Goal: Task Accomplishment & Management: Complete application form

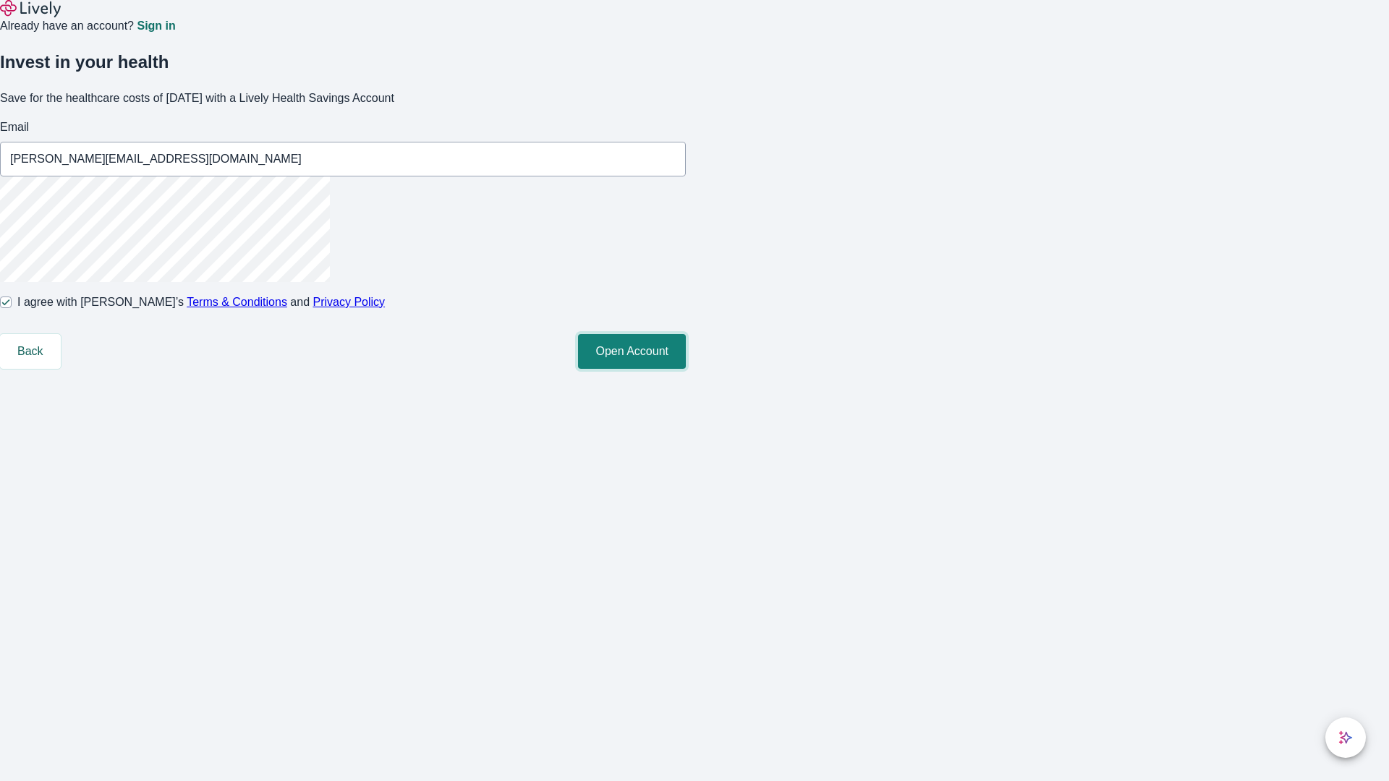
click at [686, 369] on button "Open Account" at bounding box center [632, 351] width 108 height 35
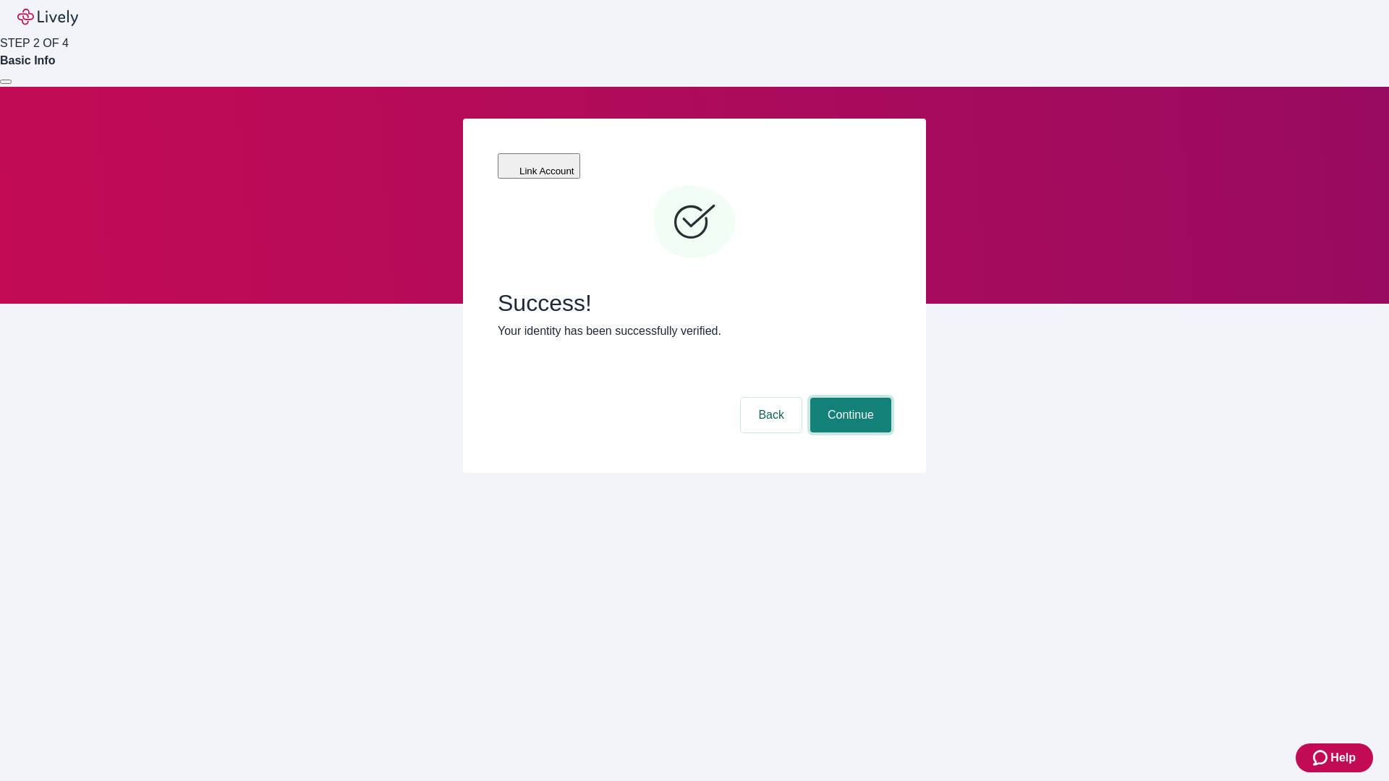
click at [849, 398] on button "Continue" at bounding box center [850, 415] width 81 height 35
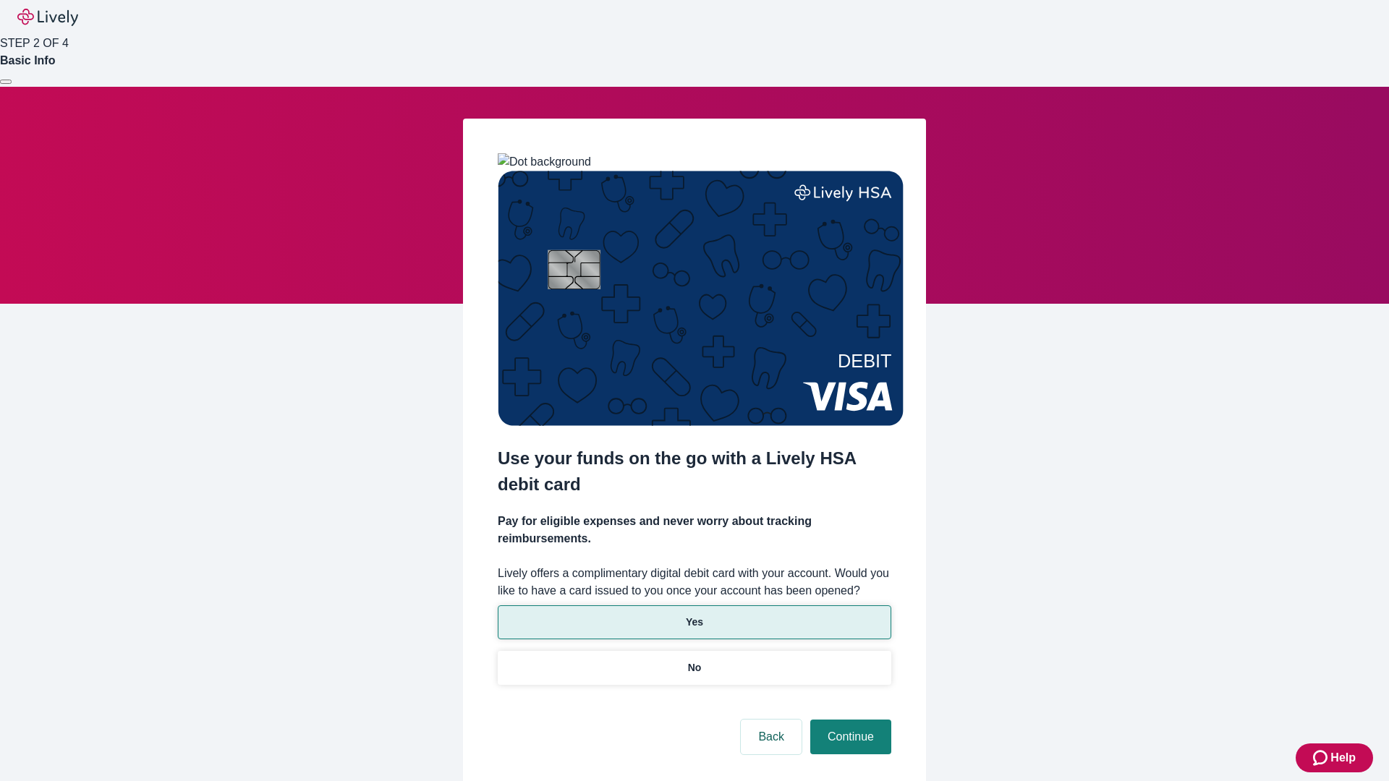
click at [694, 615] on p "Yes" at bounding box center [694, 622] width 17 height 15
click at [849, 720] on button "Continue" at bounding box center [850, 737] width 81 height 35
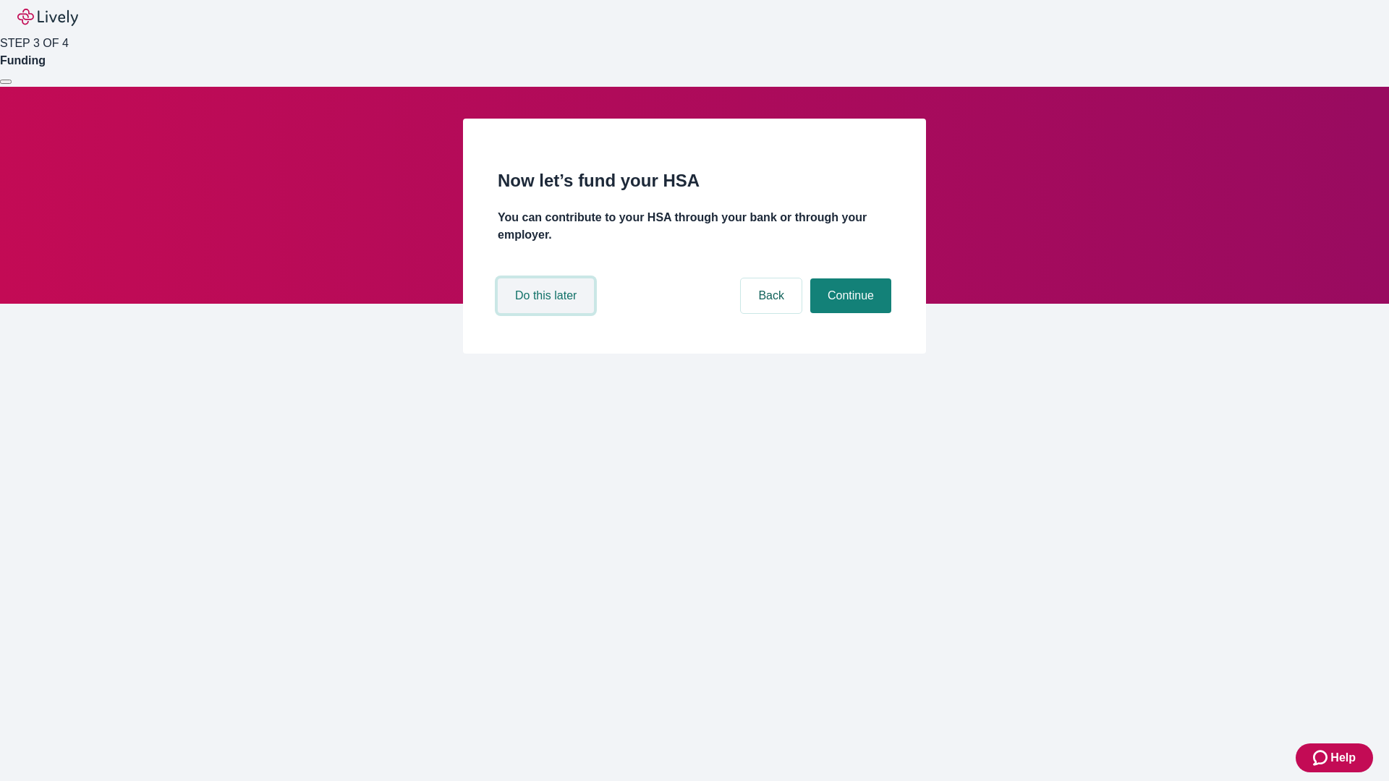
click at [548, 313] on button "Do this later" at bounding box center [546, 296] width 96 height 35
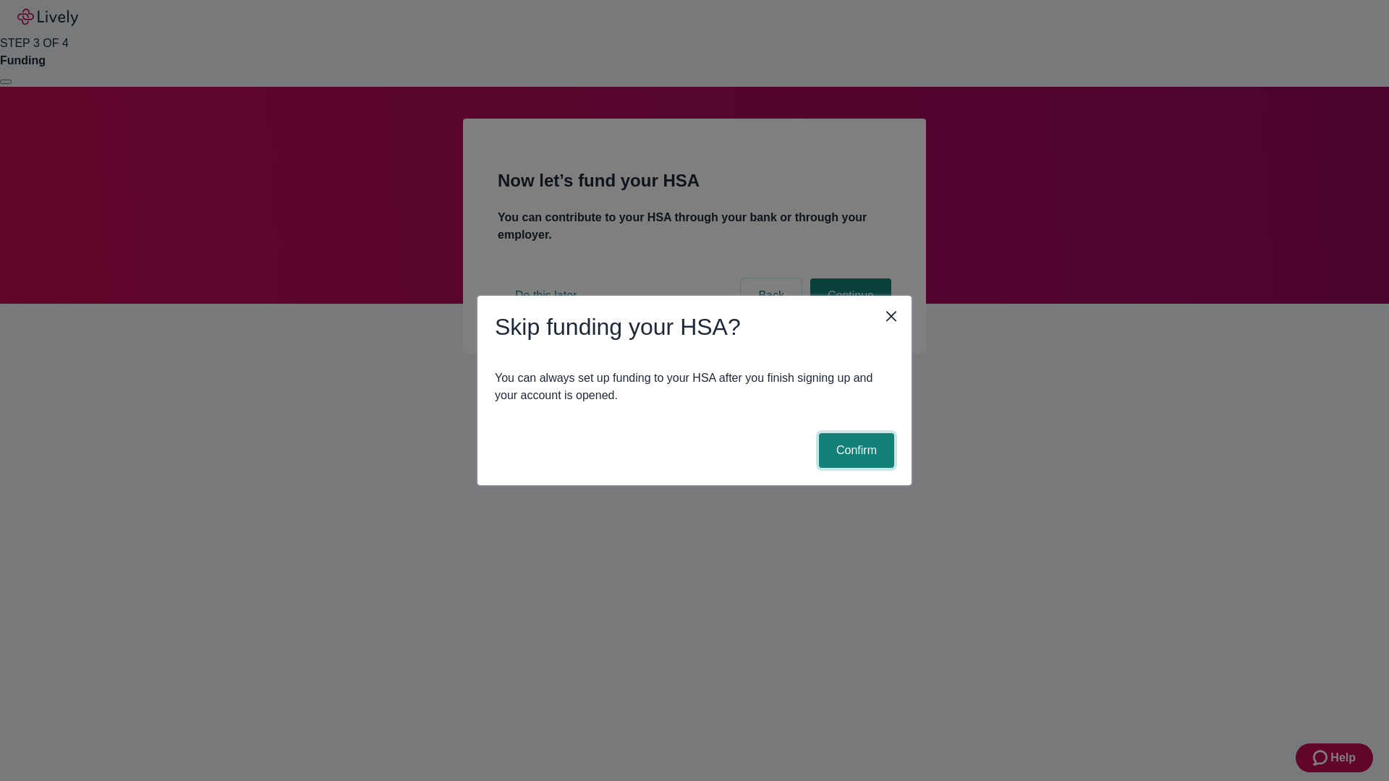
click at [854, 451] on button "Confirm" at bounding box center [856, 450] width 75 height 35
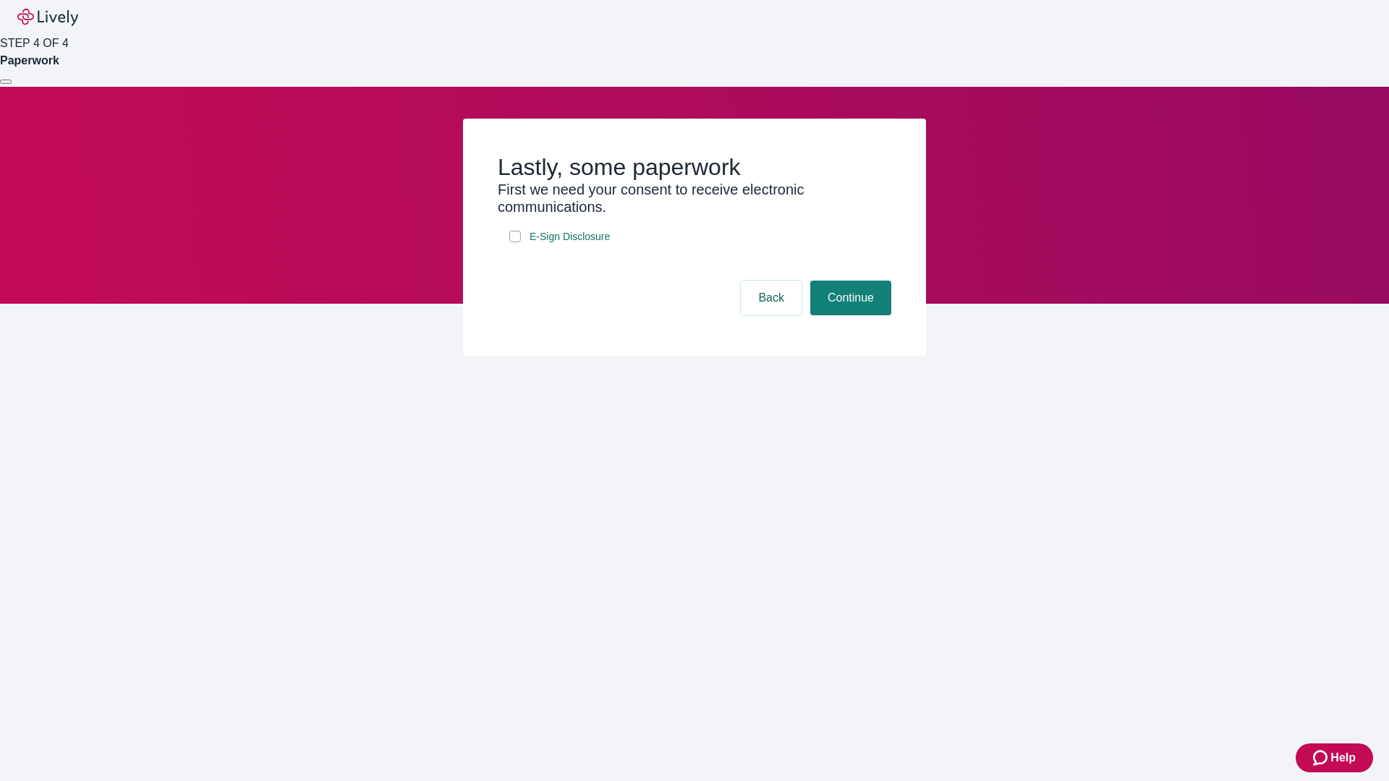
click at [515, 242] on input "E-Sign Disclosure" at bounding box center [515, 237] width 12 height 12
checkbox input "true"
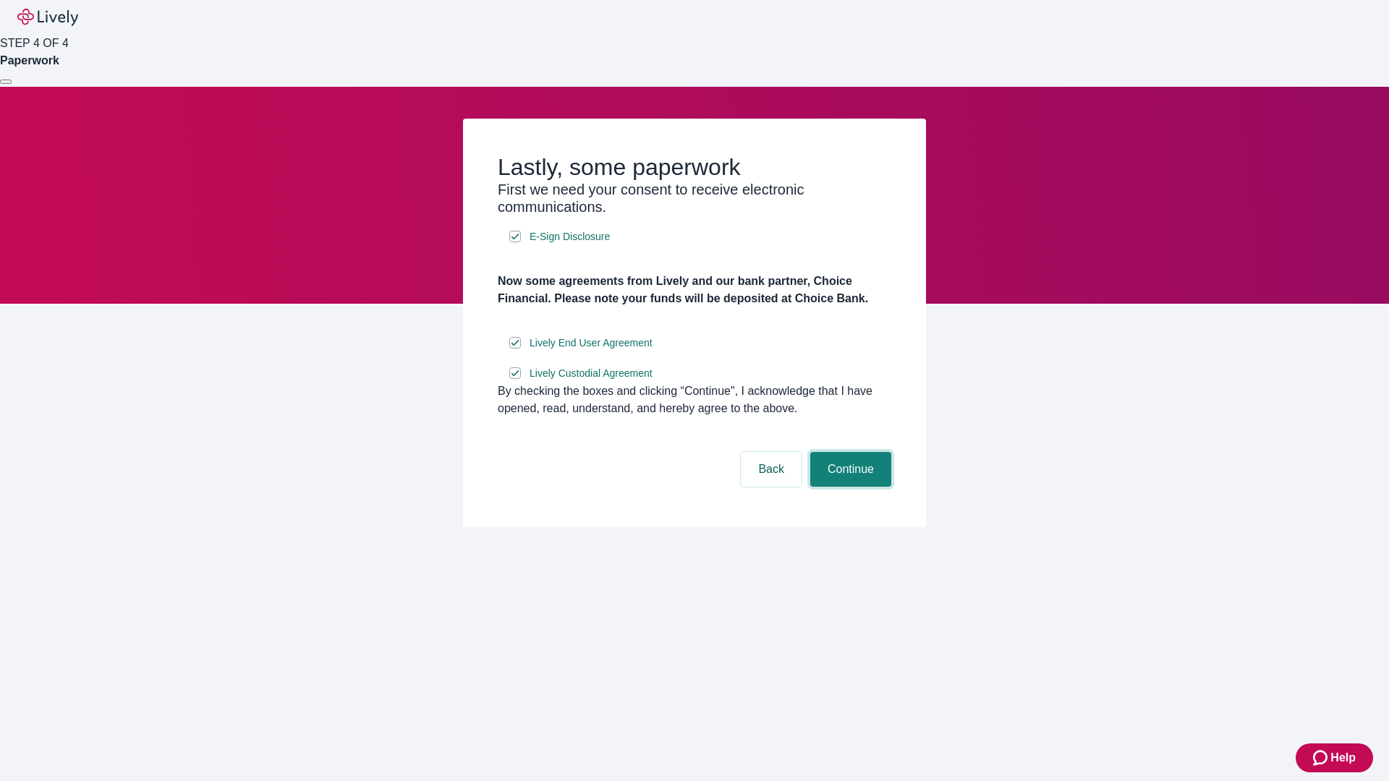
click at [849, 487] on button "Continue" at bounding box center [850, 469] width 81 height 35
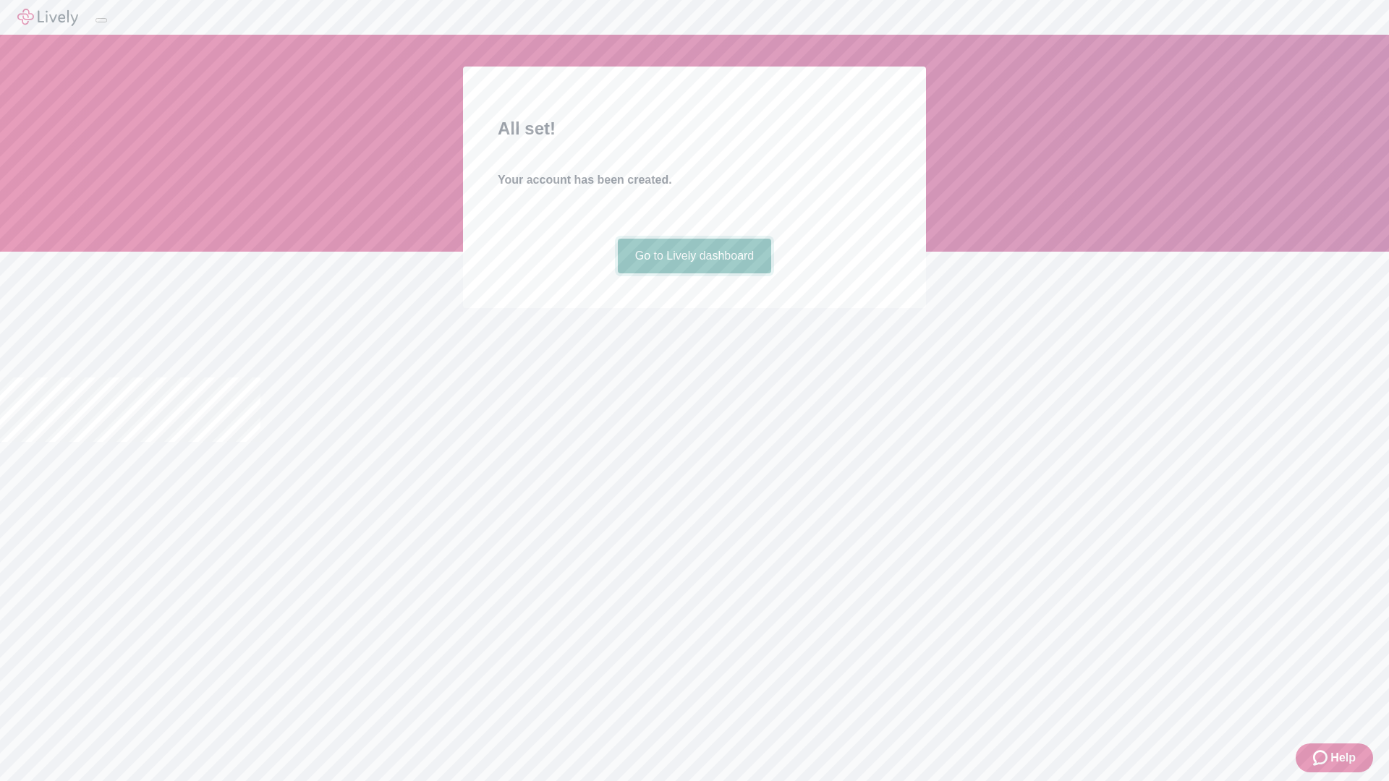
click at [694, 273] on link "Go to Lively dashboard" at bounding box center [695, 256] width 154 height 35
